Goal: Task Accomplishment & Management: Complete application form

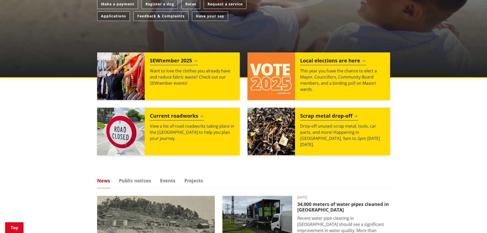
scroll to position [77, 0]
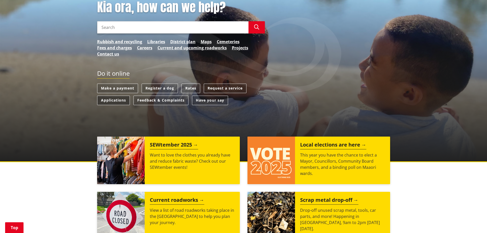
click at [113, 98] on link "Applications" at bounding box center [113, 100] width 33 height 9
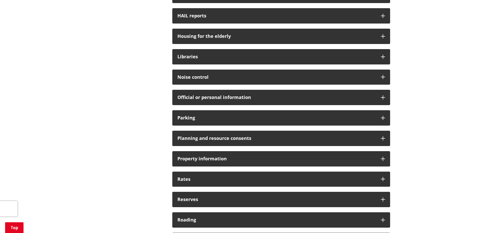
scroll to position [332, 0]
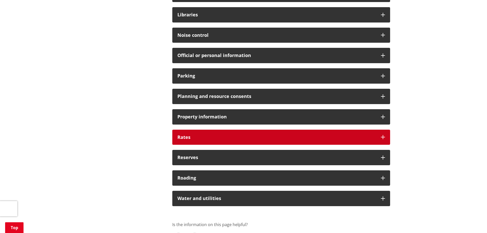
click at [182, 137] on h3 "Rates" at bounding box center [276, 137] width 198 height 5
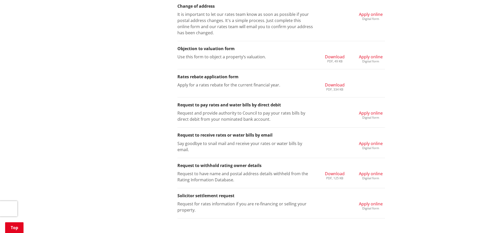
scroll to position [562, 0]
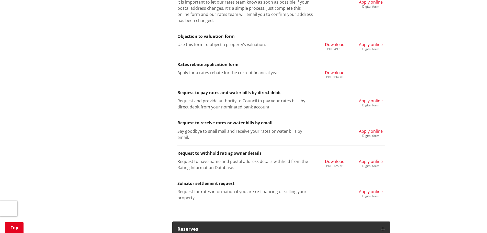
click at [365, 131] on span "Apply online" at bounding box center [371, 131] width 24 height 6
